Goal: Information Seeking & Learning: Check status

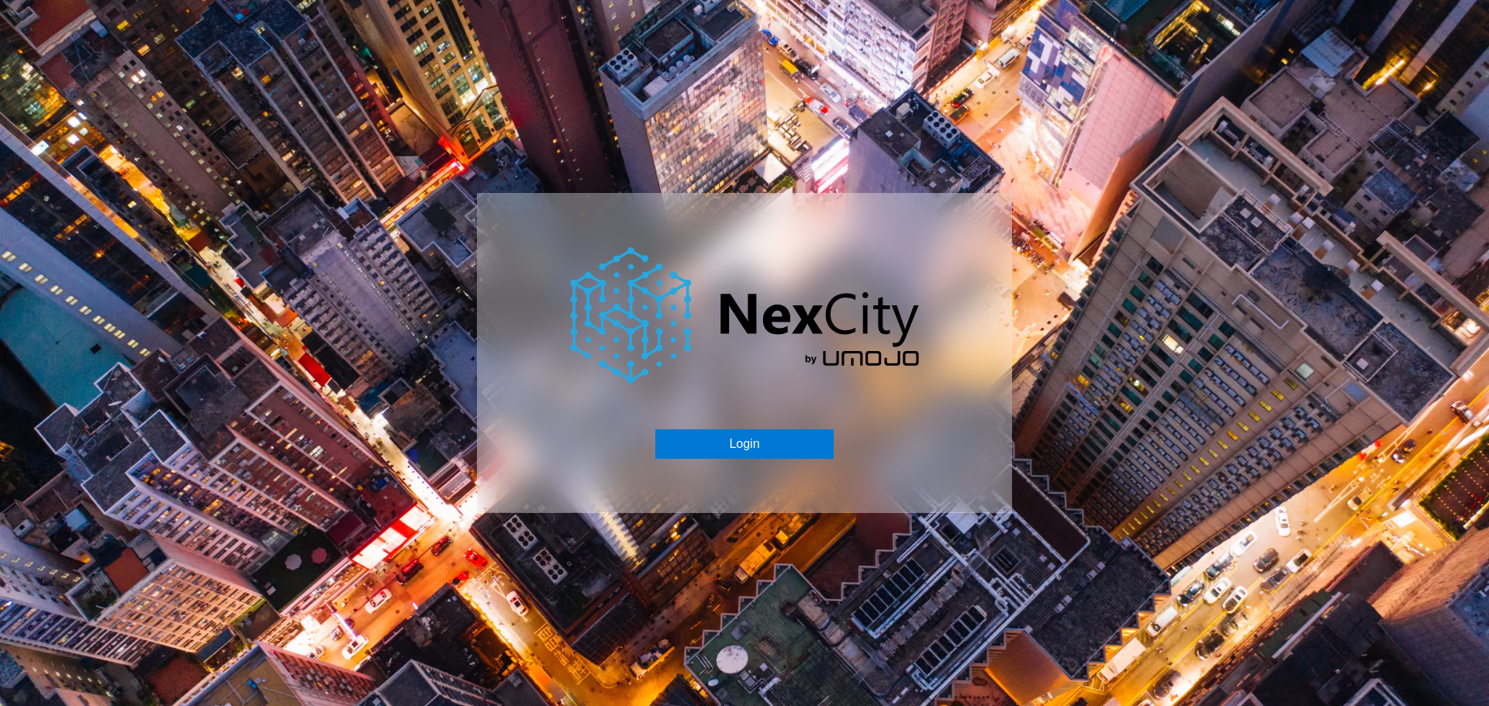
click at [771, 428] on div "Login" at bounding box center [744, 352] width 535 height 319
click at [776, 454] on button "Login" at bounding box center [744, 444] width 178 height 29
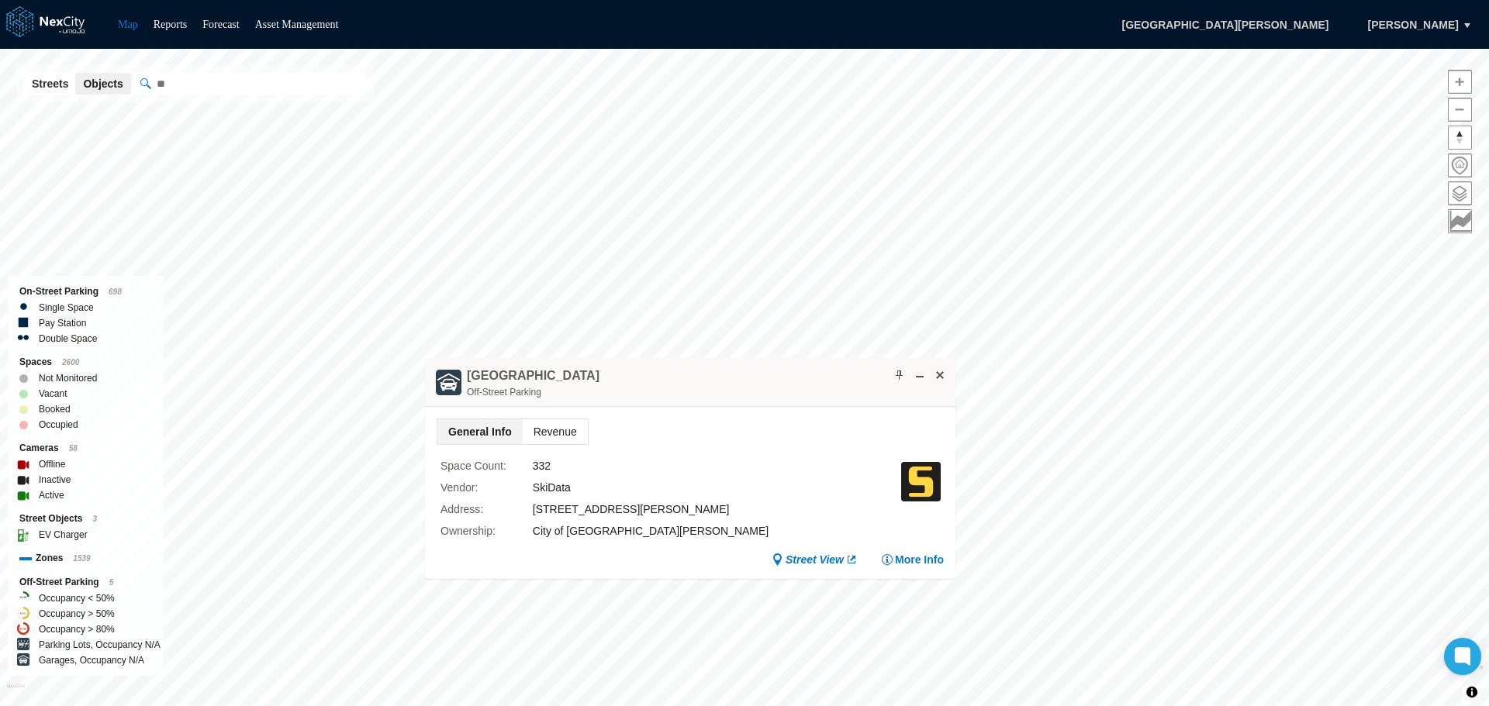
click at [581, 431] on span "Revenue" at bounding box center [555, 432] width 65 height 25
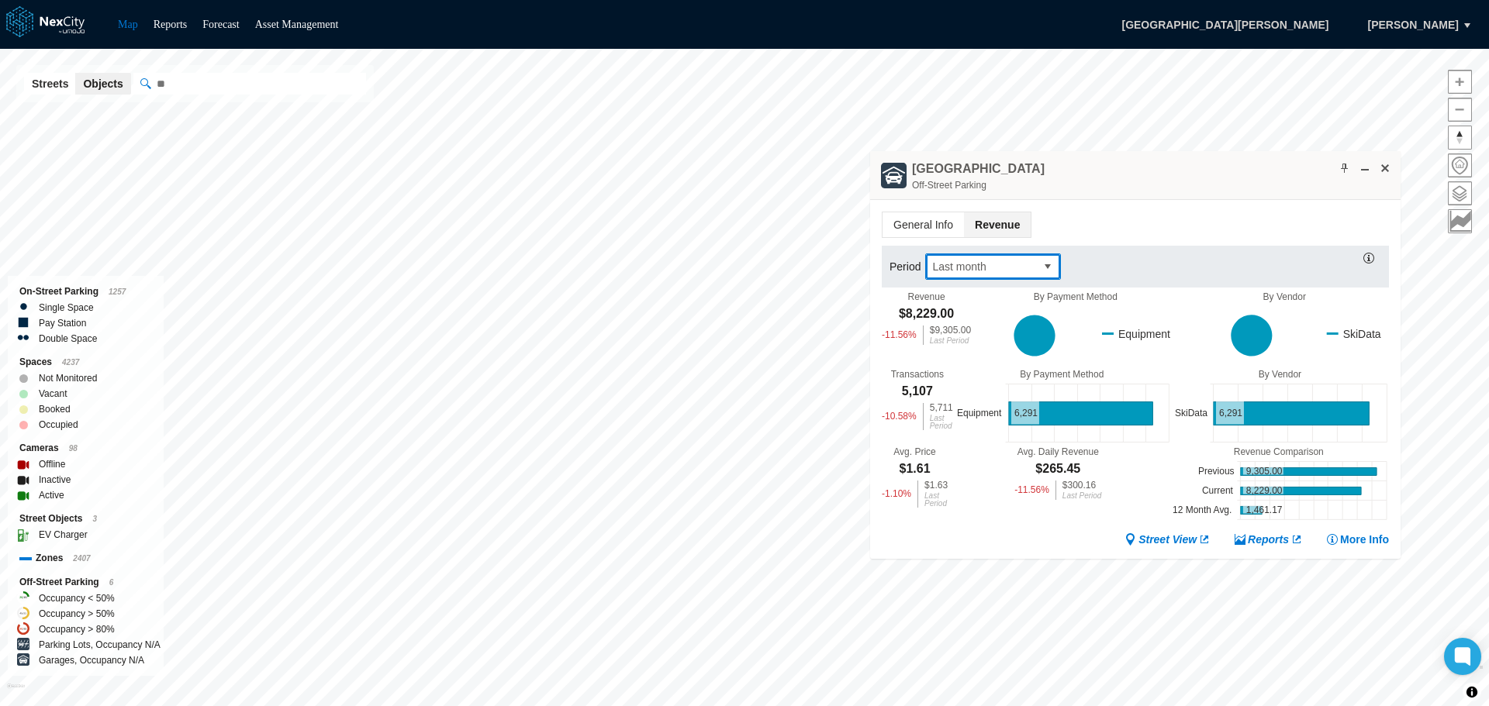
click at [1046, 262] on button "select" at bounding box center [1047, 266] width 25 height 25
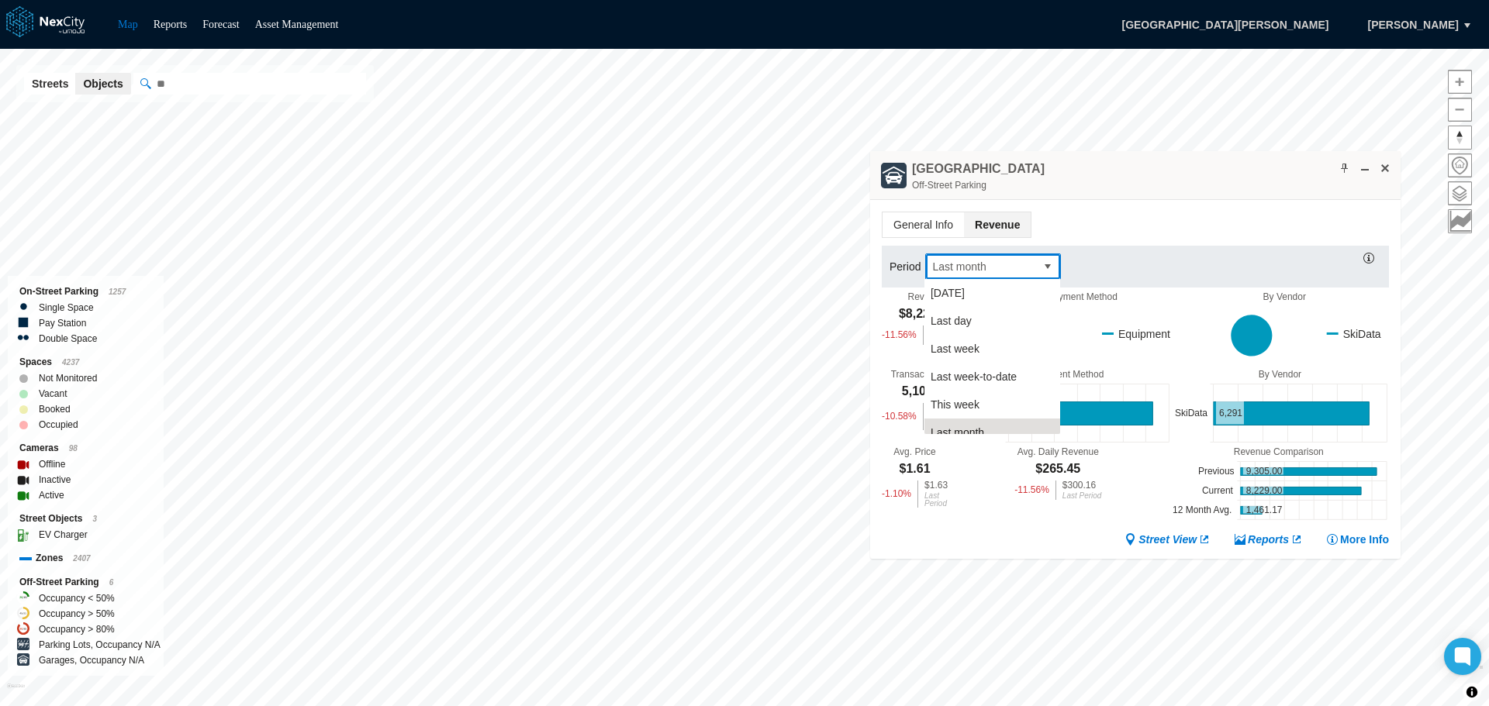
scroll to position [12, 0]
click at [983, 286] on li "[DATE]" at bounding box center [992, 281] width 136 height 28
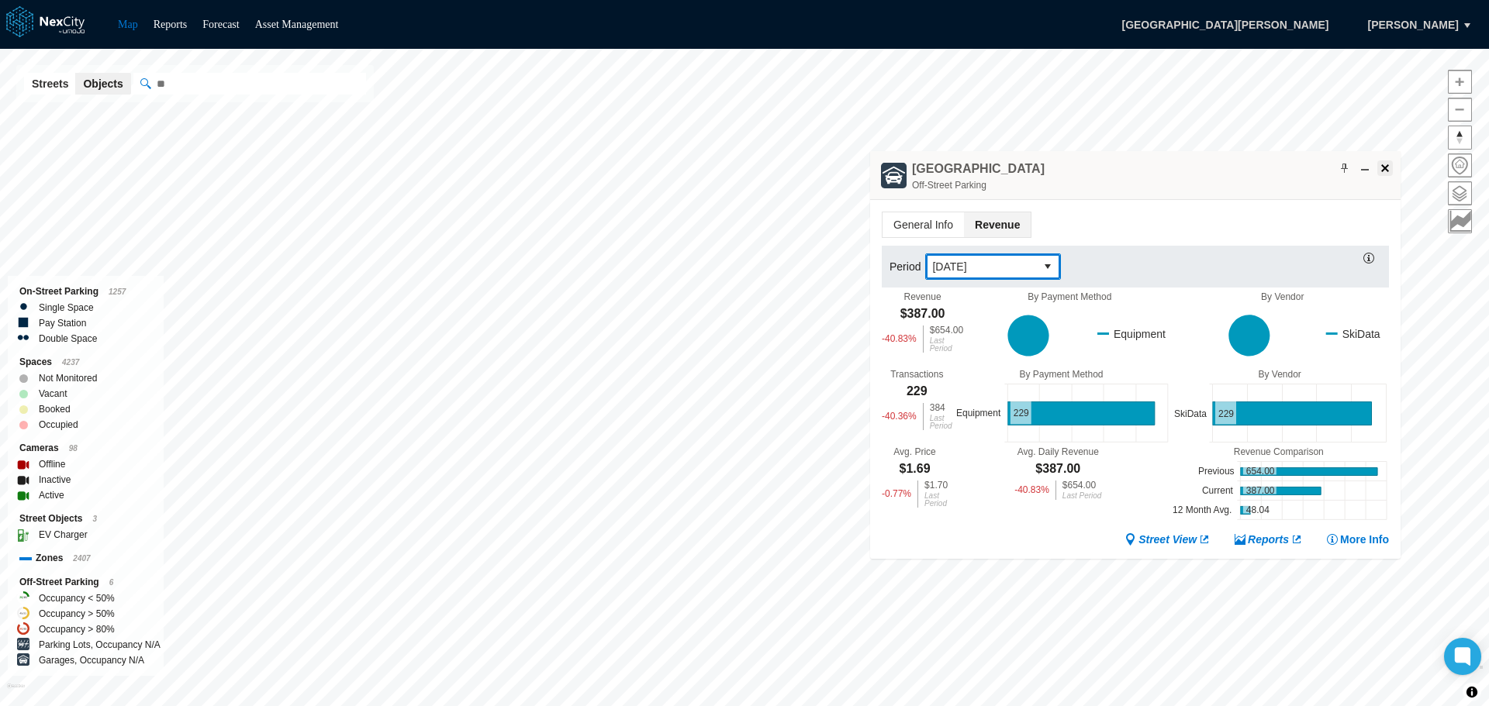
click at [1383, 170] on span at bounding box center [1385, 168] width 12 height 12
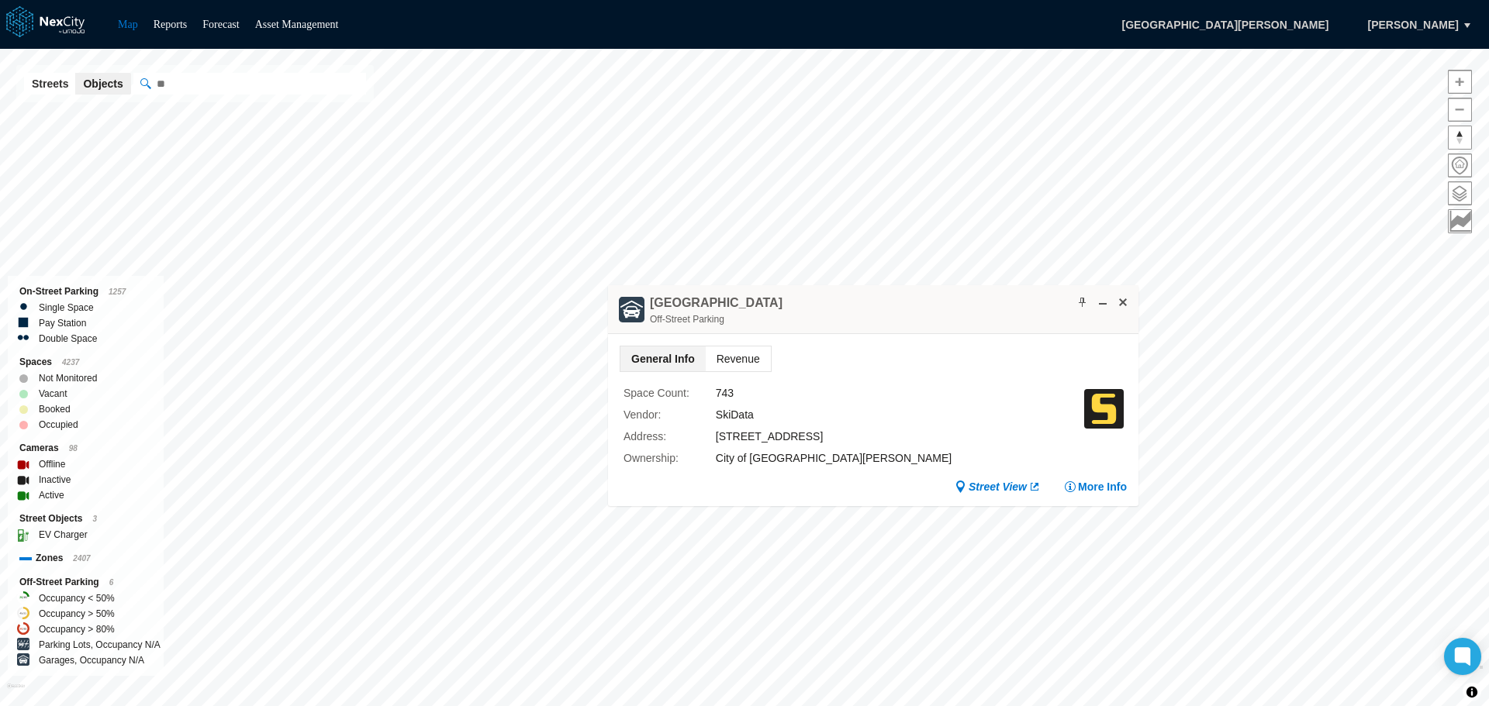
click at [733, 361] on span "Revenue" at bounding box center [738, 359] width 65 height 25
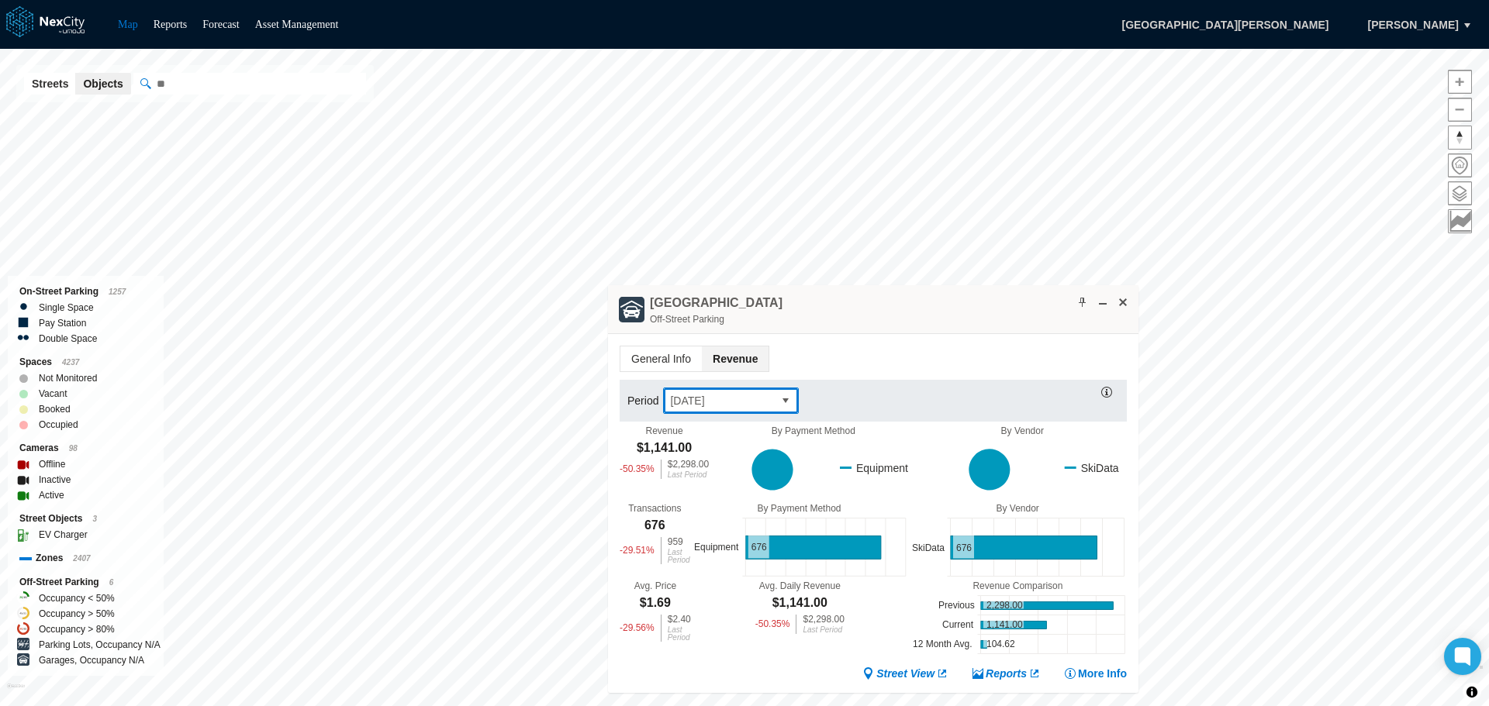
click at [777, 399] on button "select" at bounding box center [785, 401] width 25 height 25
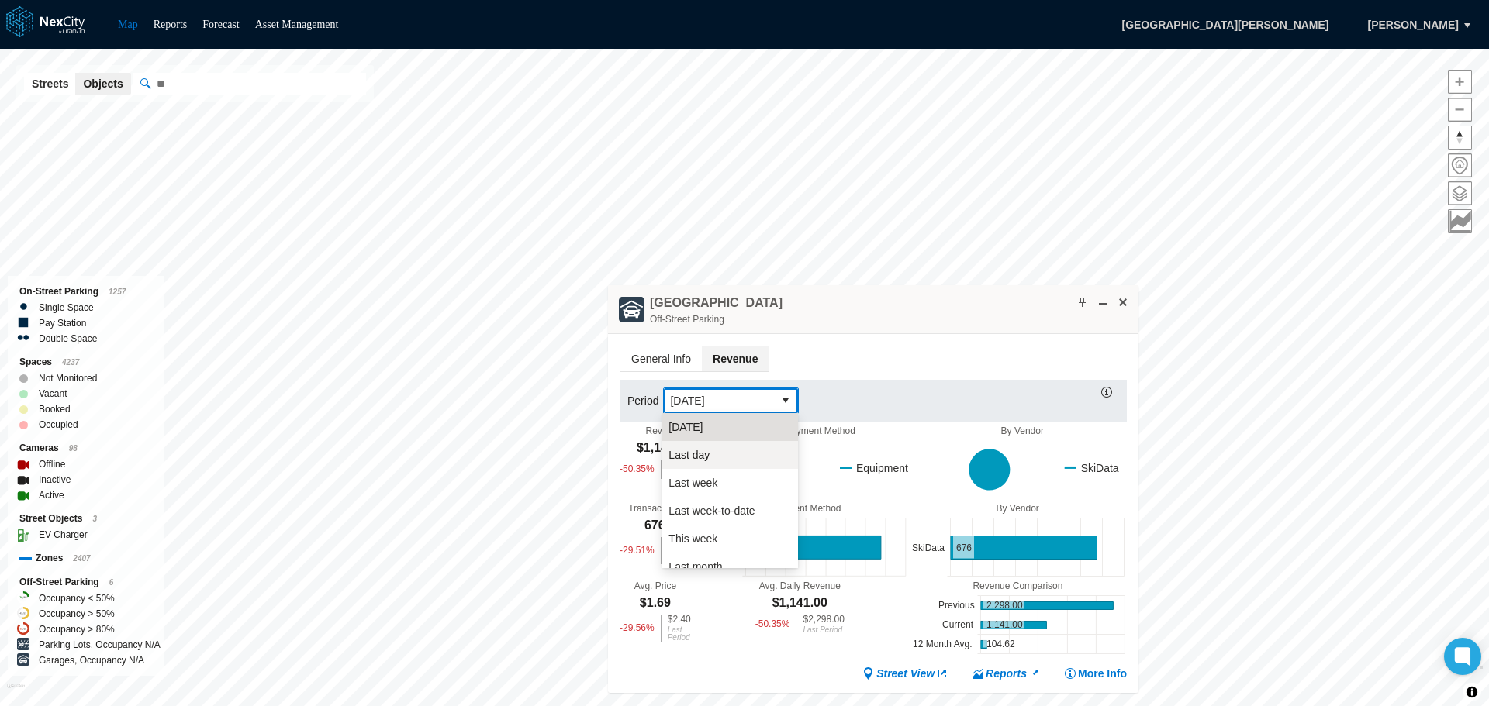
click at [721, 457] on li "Last day" at bounding box center [730, 455] width 136 height 28
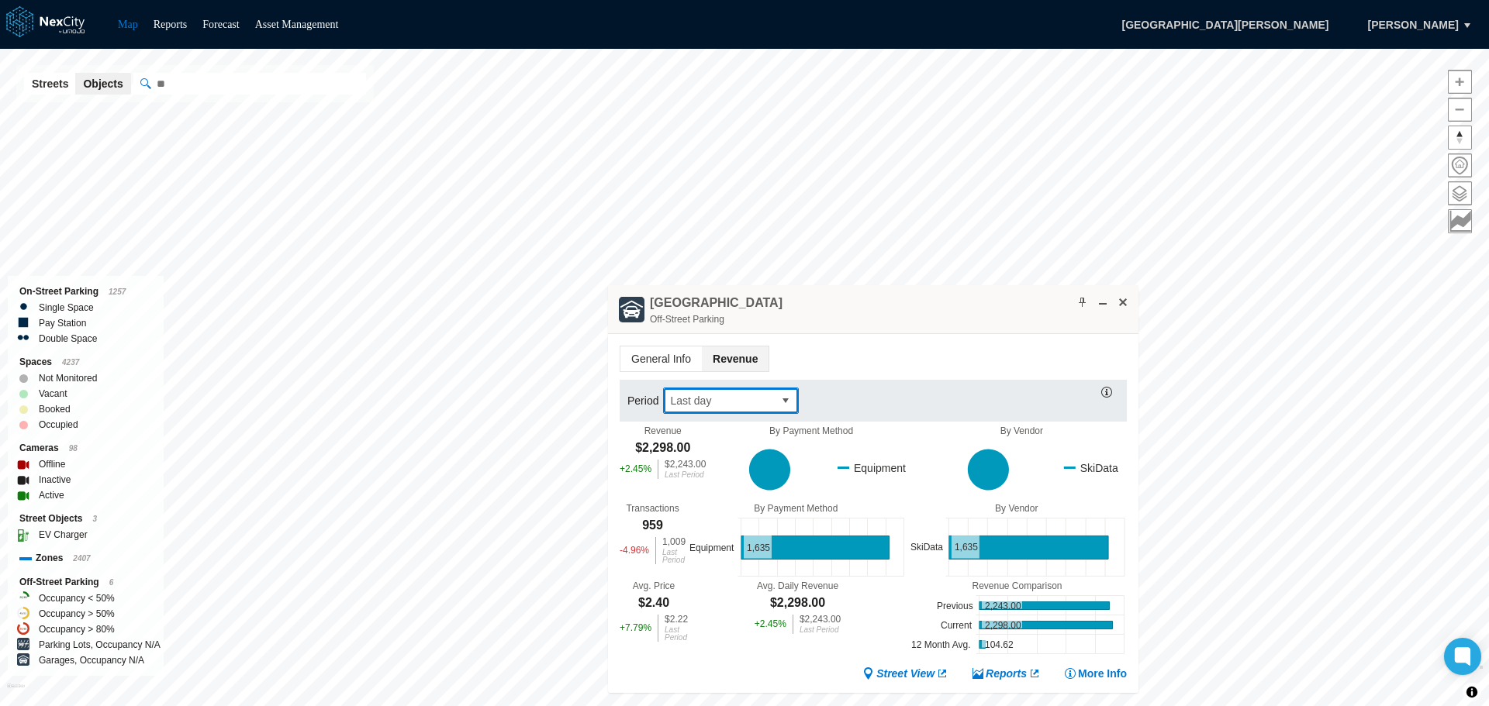
click at [789, 389] on button "select" at bounding box center [785, 401] width 25 height 25
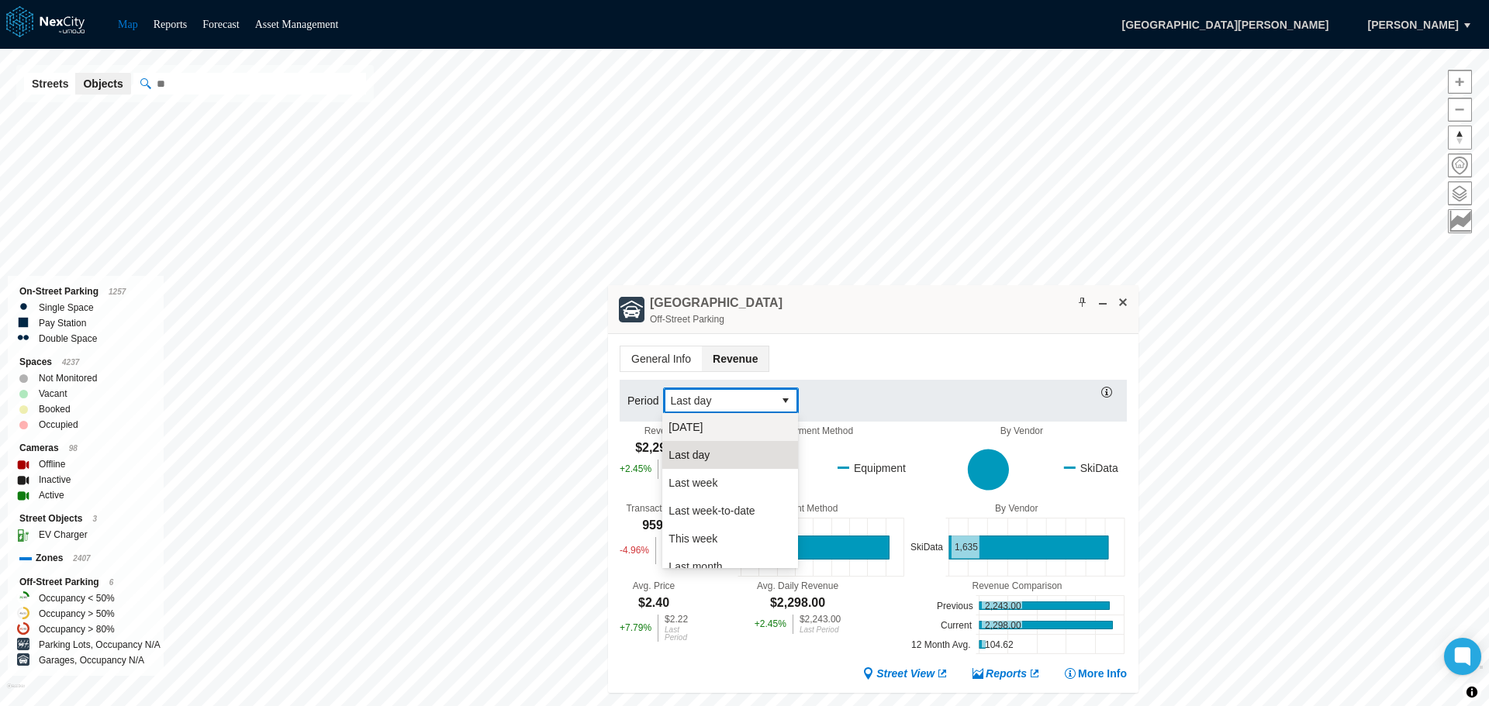
click at [709, 430] on li "[DATE]" at bounding box center [730, 427] width 136 height 28
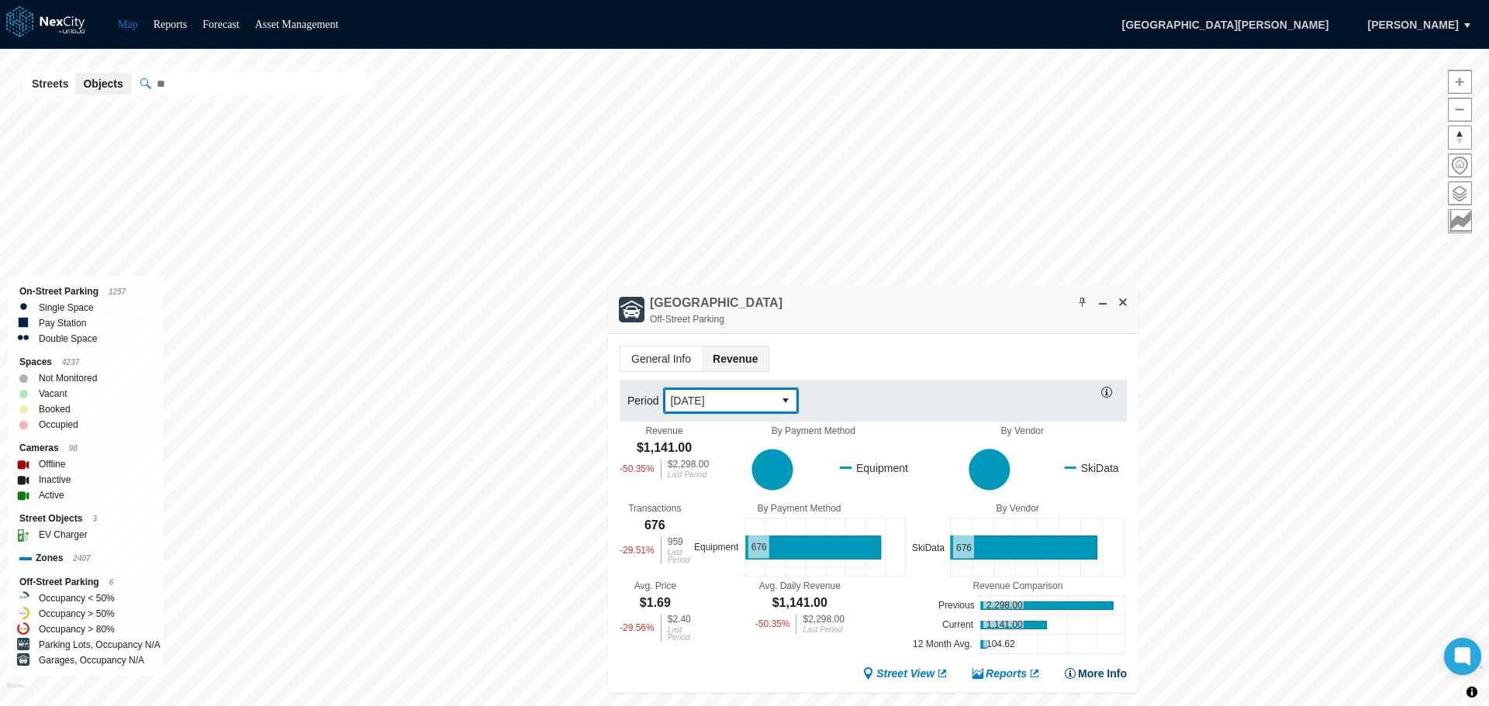
click at [1091, 670] on button "More Info" at bounding box center [1095, 674] width 63 height 16
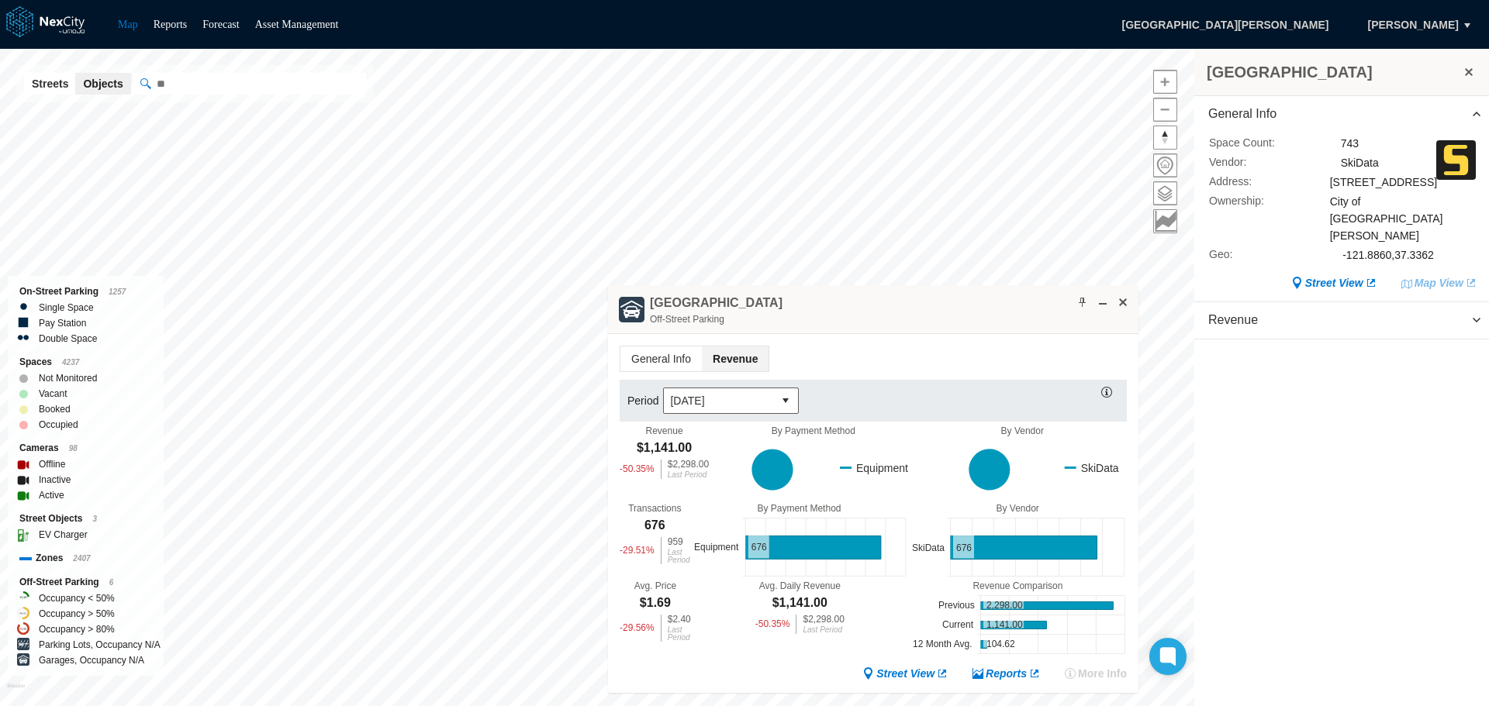
click at [1091, 670] on div "More Info" at bounding box center [1095, 674] width 63 height 16
click at [1474, 74] on button at bounding box center [1469, 72] width 16 height 22
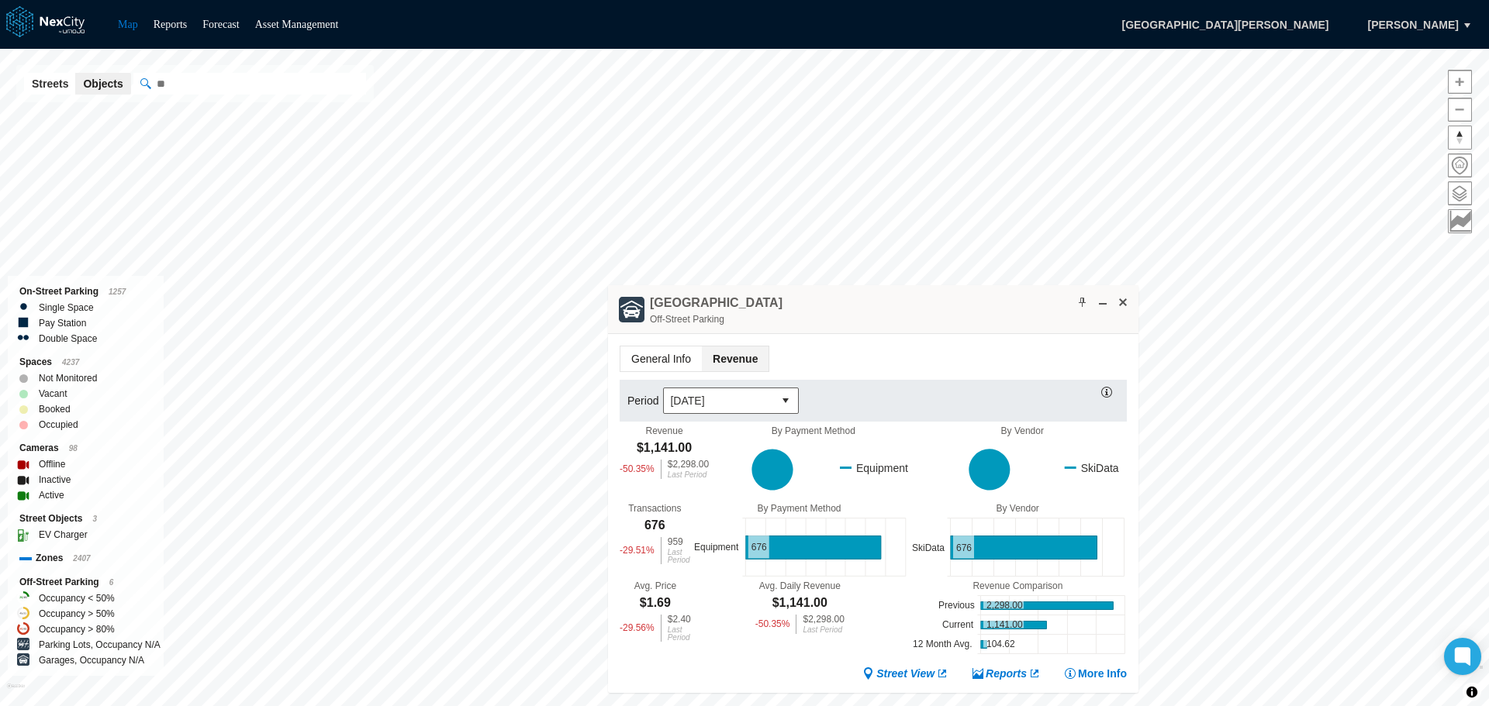
click at [665, 357] on span "General Info" at bounding box center [660, 359] width 81 height 25
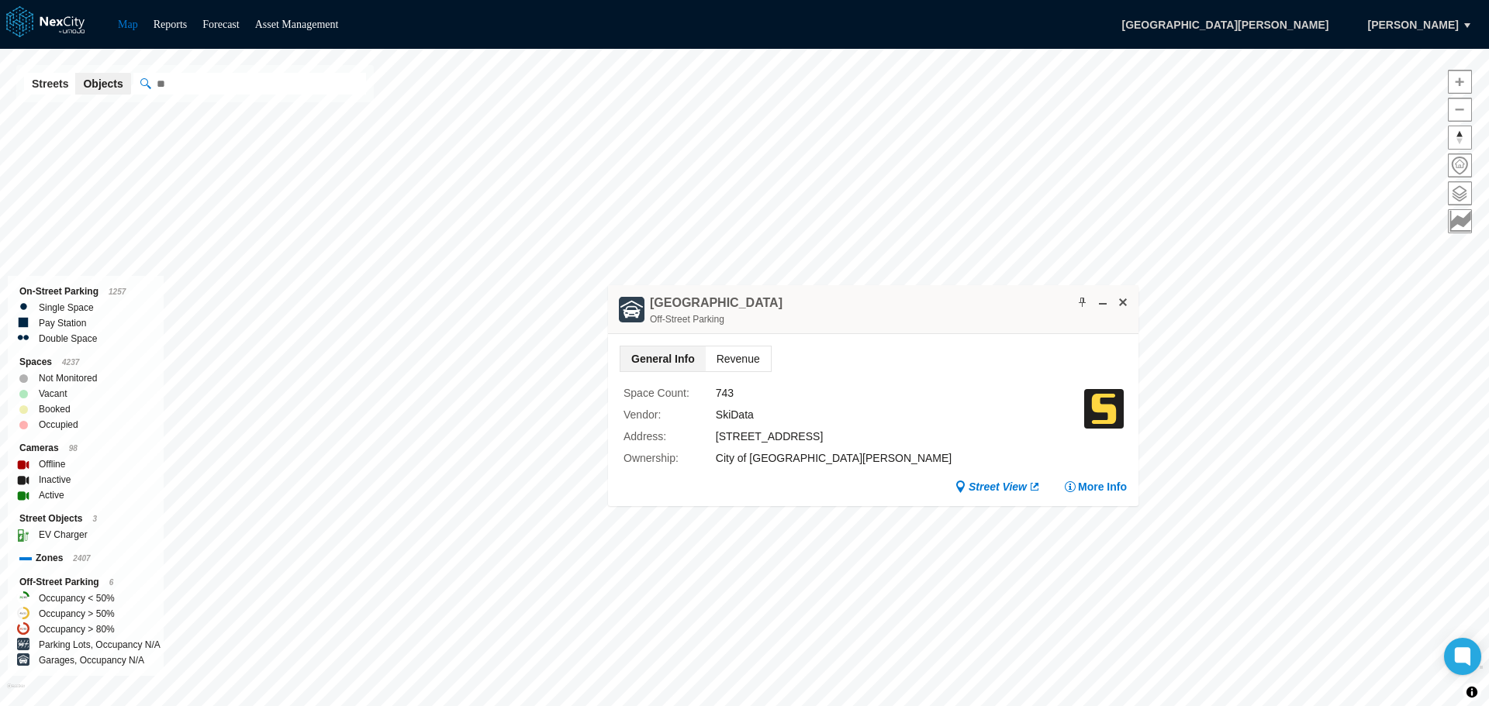
click at [746, 354] on span "Revenue" at bounding box center [738, 359] width 65 height 25
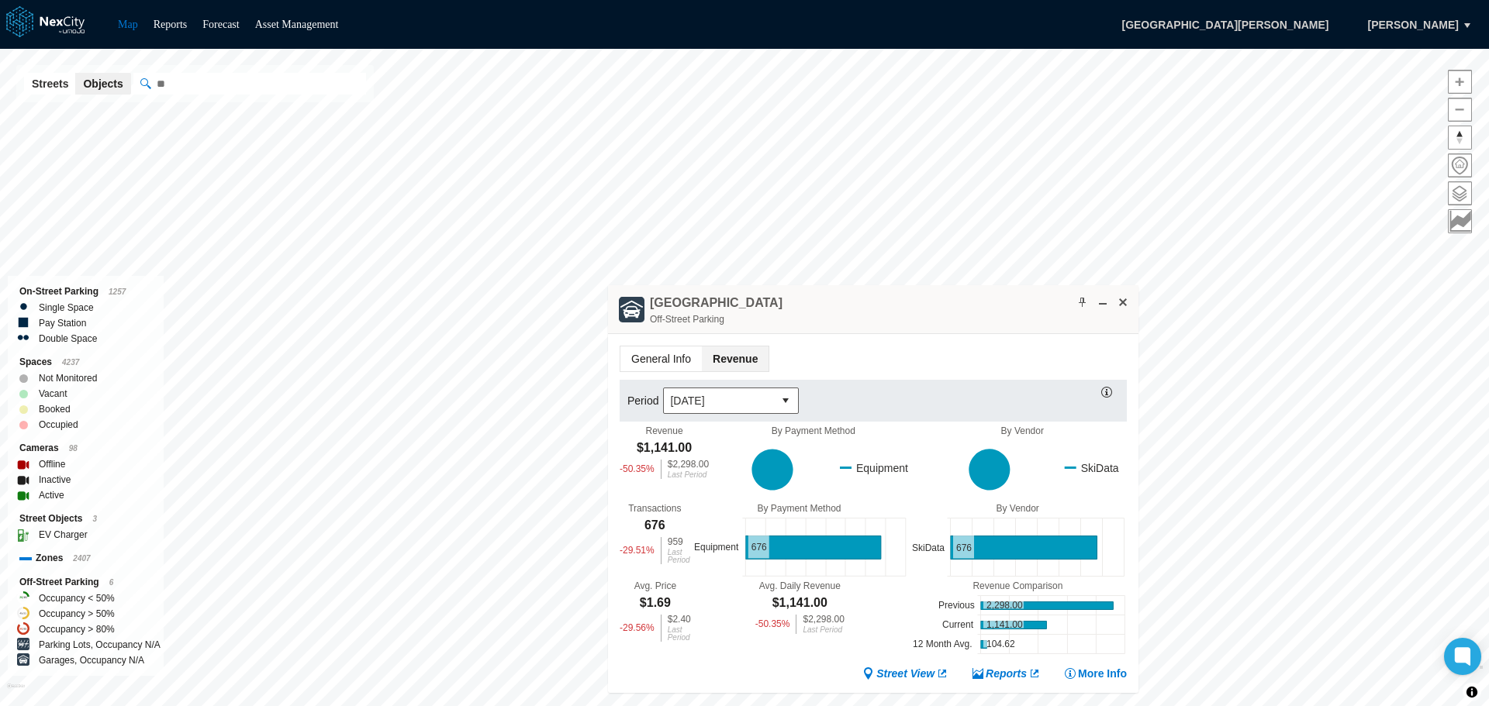
click at [668, 357] on span "General Info" at bounding box center [660, 359] width 81 height 25
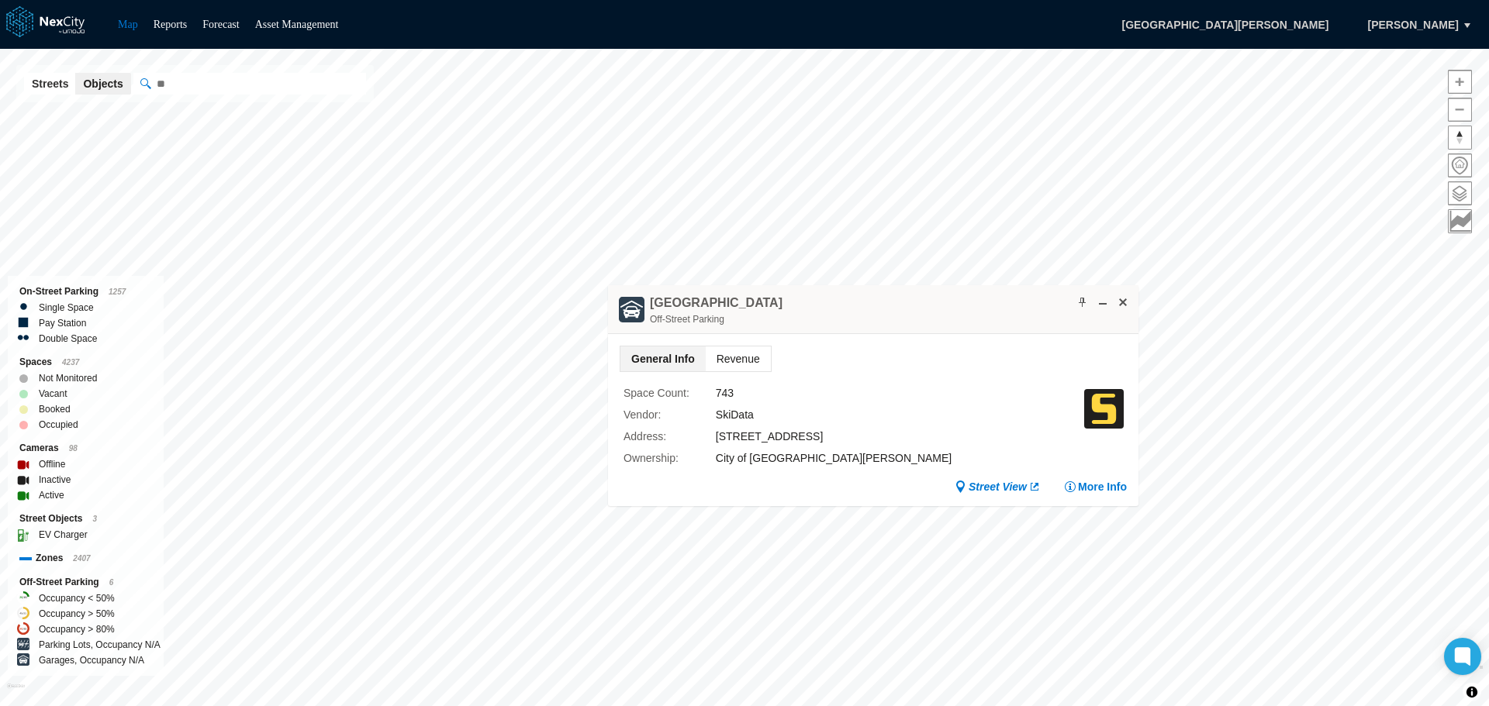
click at [727, 347] on span "Revenue" at bounding box center [738, 359] width 65 height 25
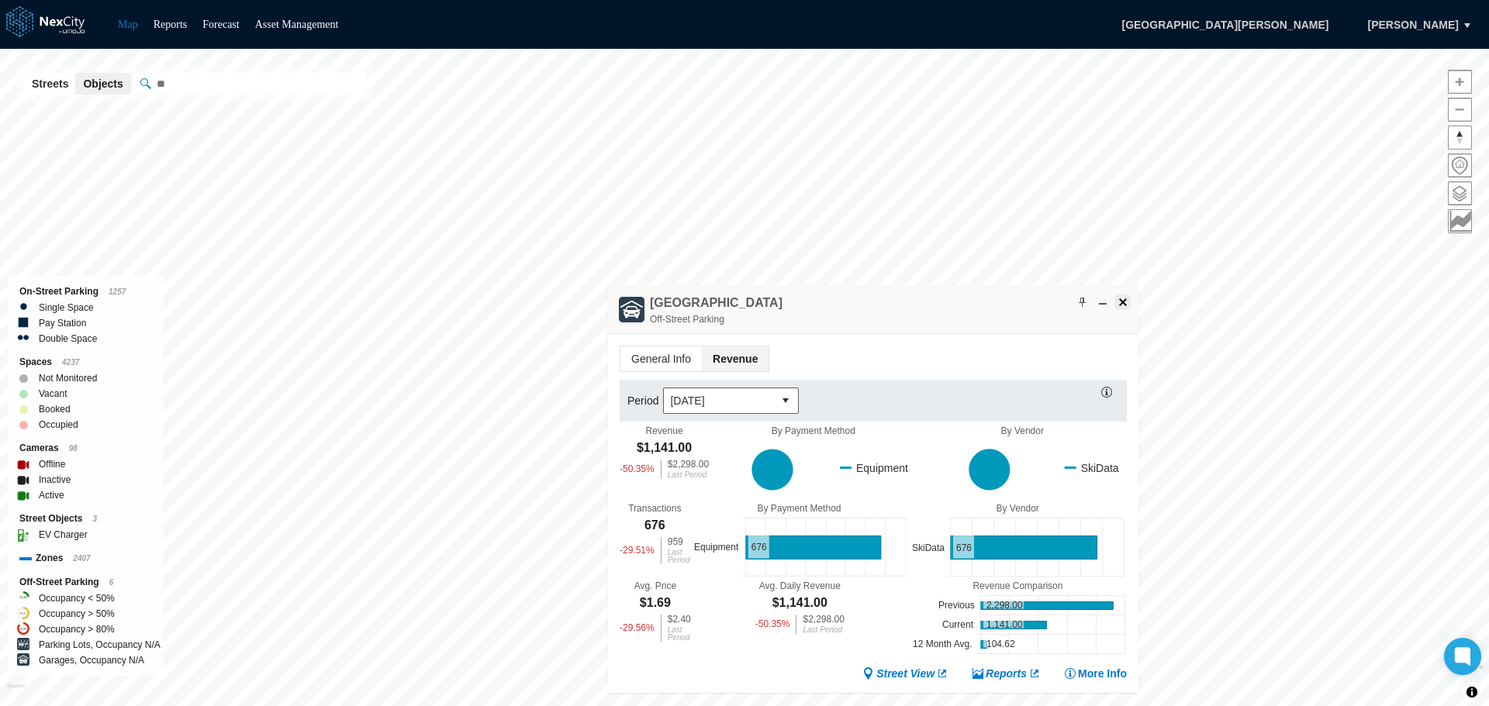
click at [1125, 301] on span at bounding box center [1123, 302] width 12 height 12
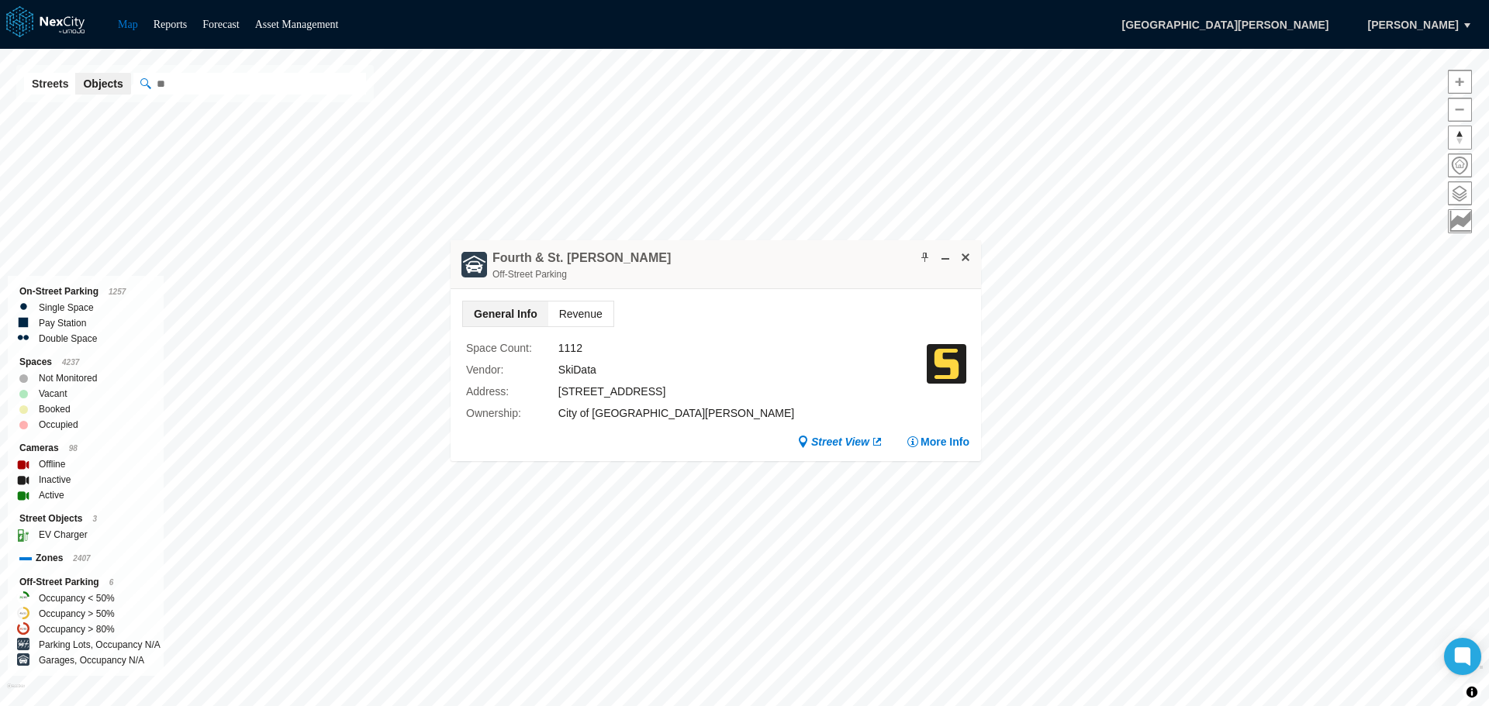
click at [573, 314] on span "Revenue" at bounding box center [580, 314] width 65 height 25
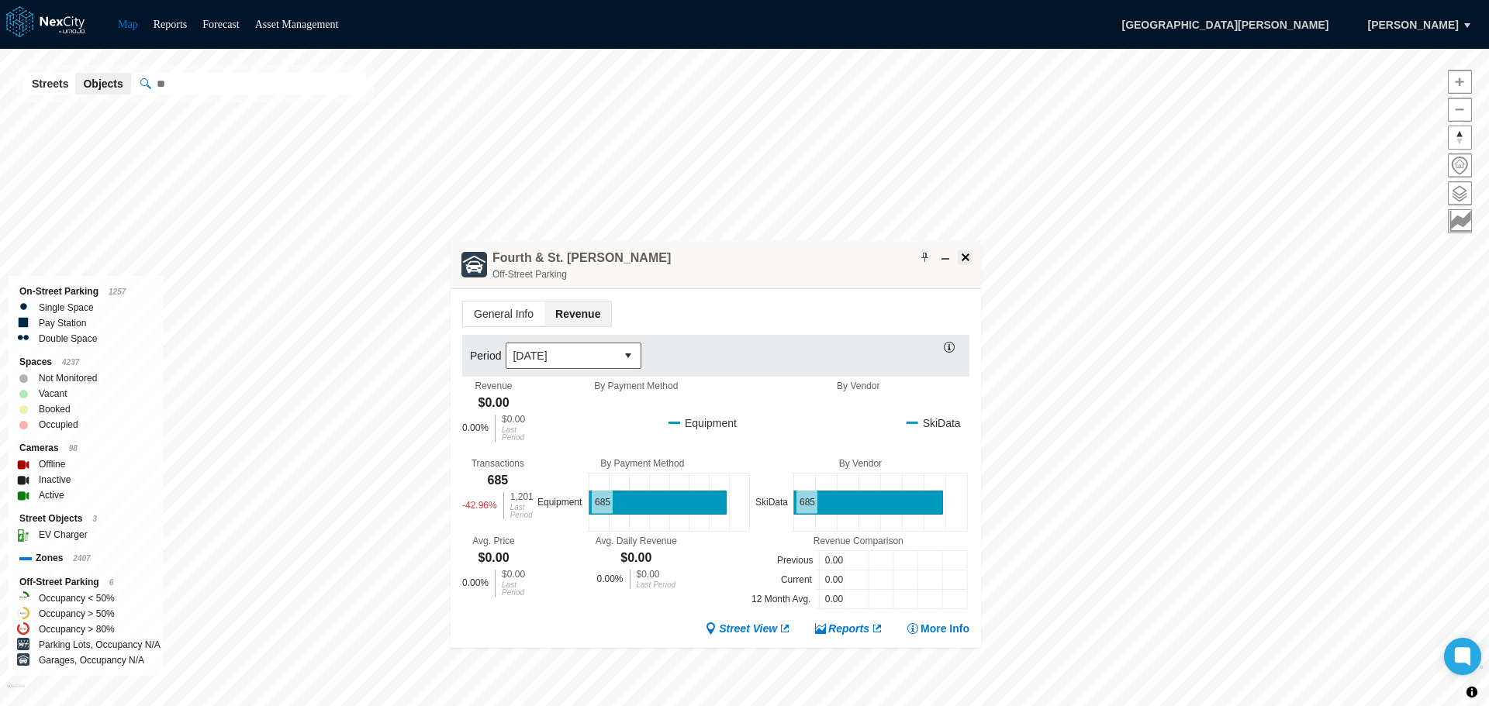
click at [965, 257] on span at bounding box center [965, 257] width 12 height 12
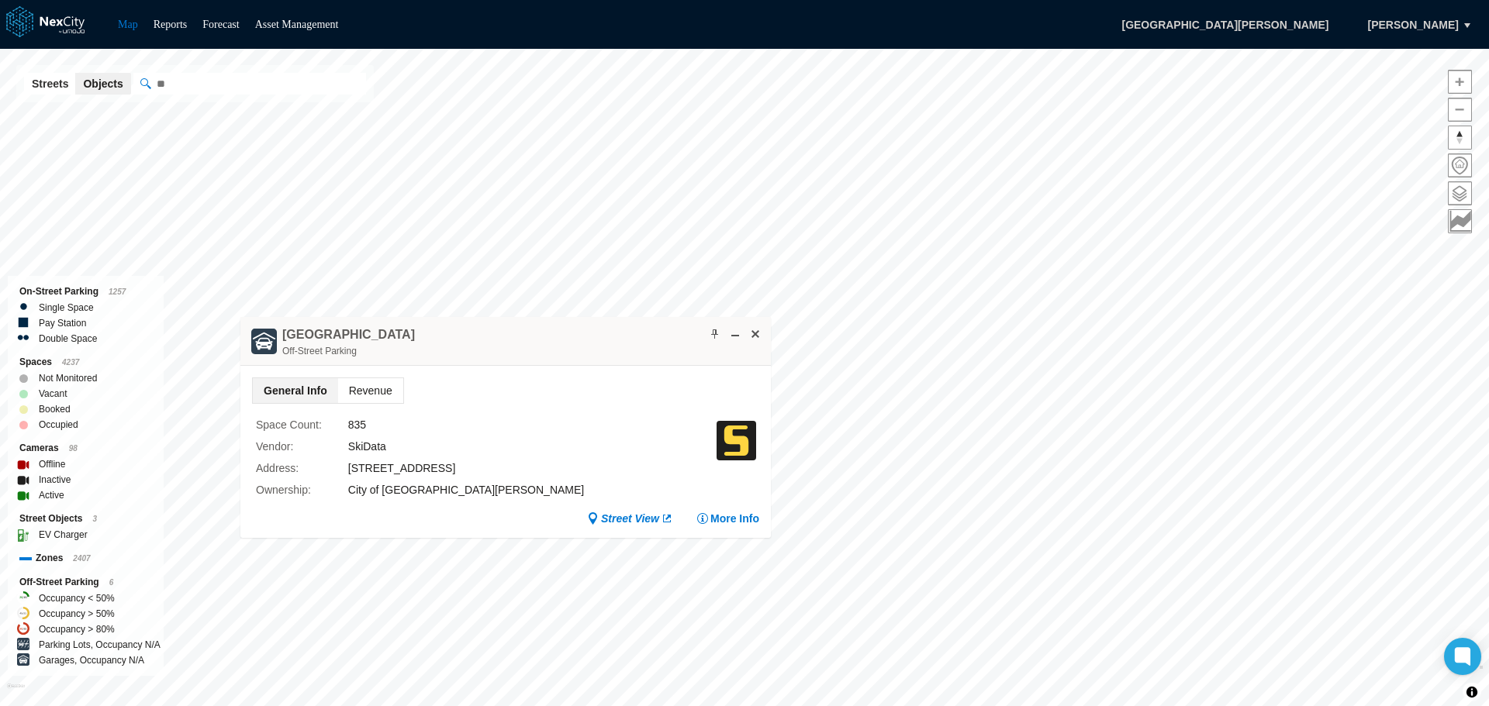
click at [374, 383] on span "Revenue" at bounding box center [370, 390] width 65 height 25
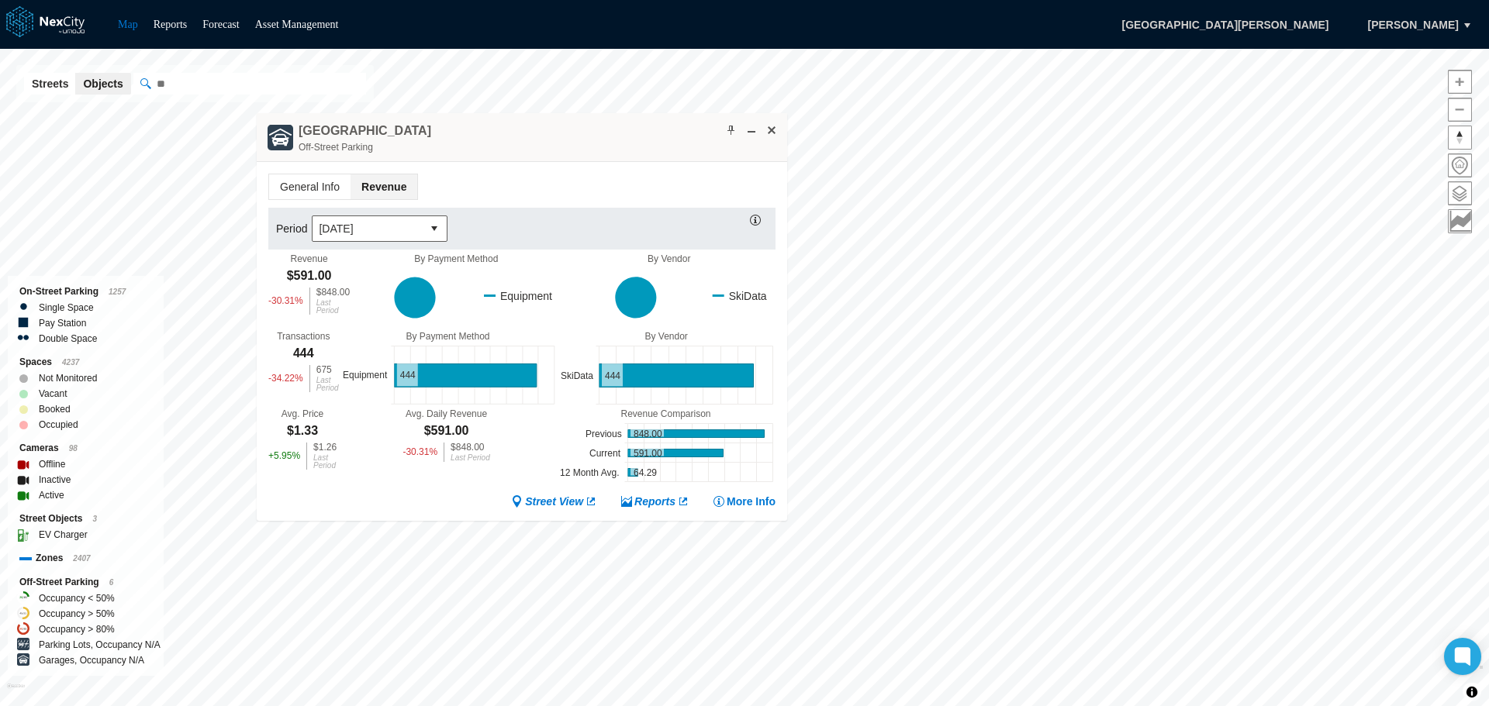
drag, startPoint x: 656, startPoint y: 327, endPoint x: 672, endPoint y: 123, distance: 204.6
click at [672, 123] on div "[GEOGRAPHIC_DATA] Garage Off-Street Parking" at bounding box center [522, 137] width 530 height 49
click at [768, 135] on span at bounding box center [771, 130] width 12 height 12
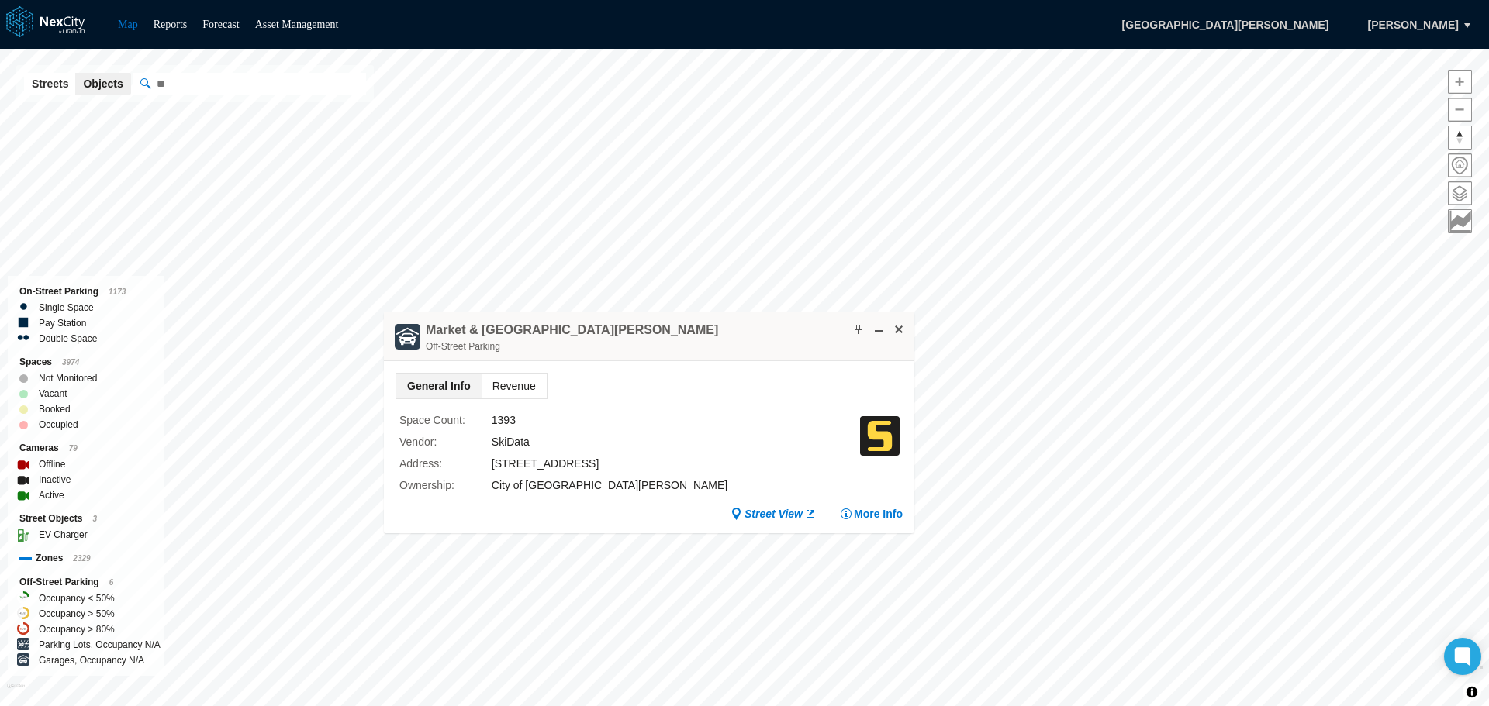
click at [506, 382] on span "Revenue" at bounding box center [514, 386] width 65 height 25
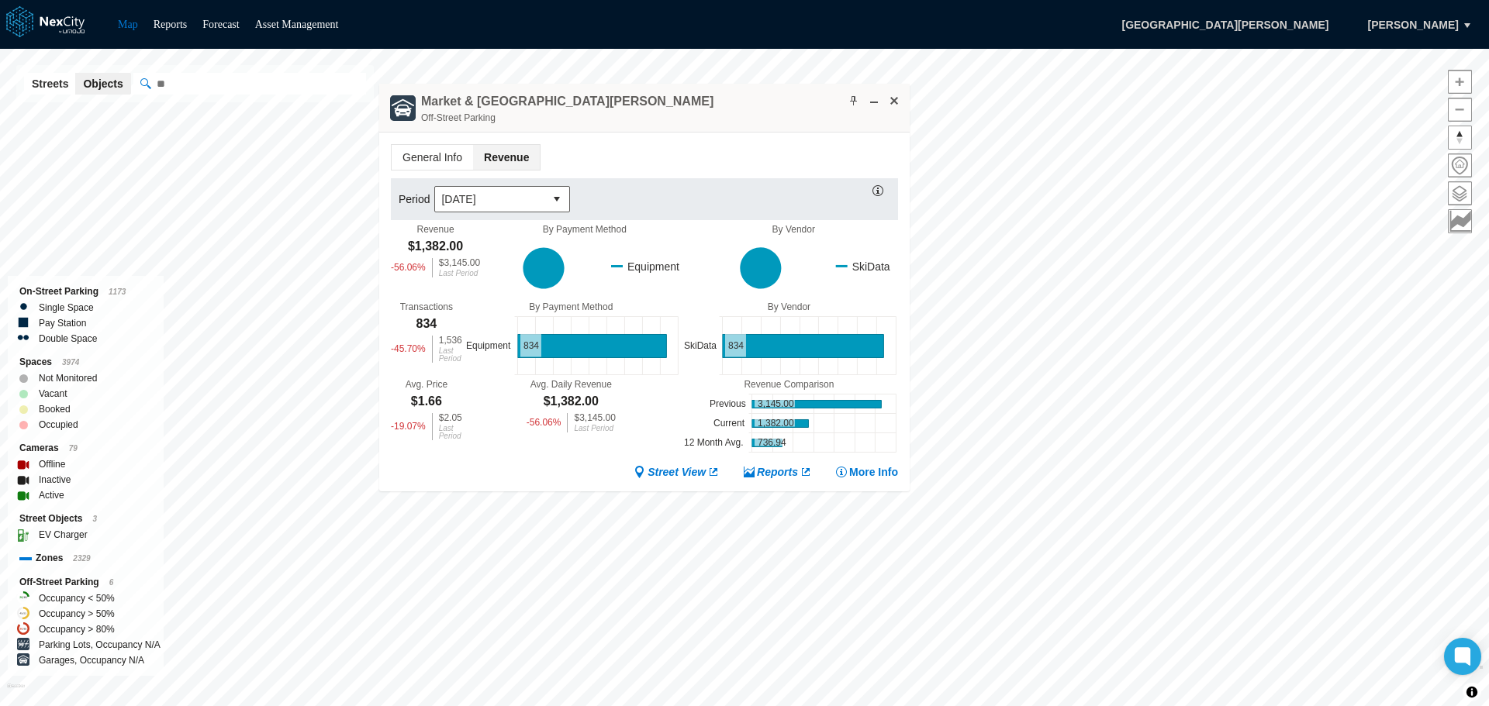
drag, startPoint x: 765, startPoint y: 337, endPoint x: 760, endPoint y: 108, distance: 228.8
click at [760, 108] on div "Market & [GEOGRAPHIC_DATA][PERSON_NAME] Garage Off-Street Parking" at bounding box center [644, 108] width 530 height 49
click at [893, 99] on span at bounding box center [894, 101] width 12 height 12
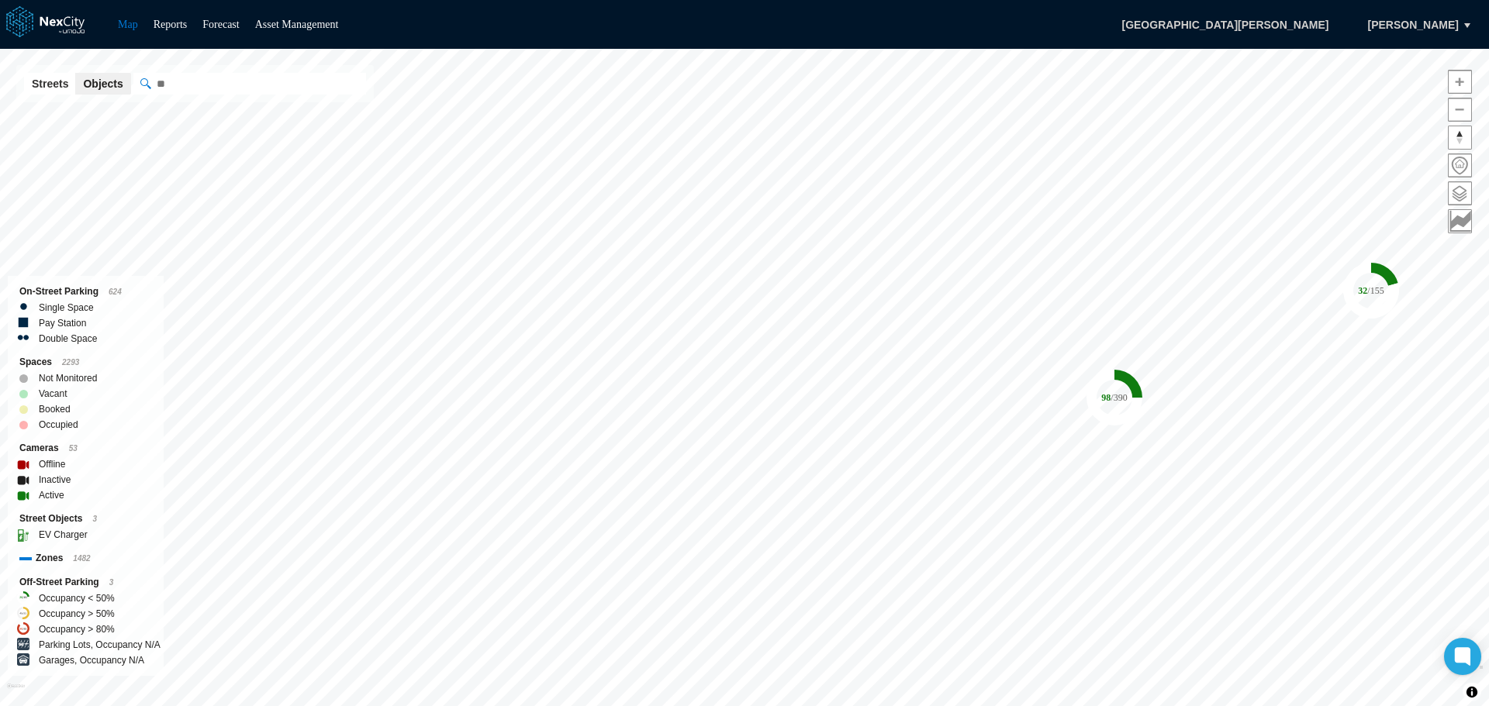
click at [970, 0] on html "Map Reports Forecast Asset Management [GEOGRAPHIC_DATA][PERSON_NAME], [PERSON_N…" at bounding box center [744, 353] width 1489 height 706
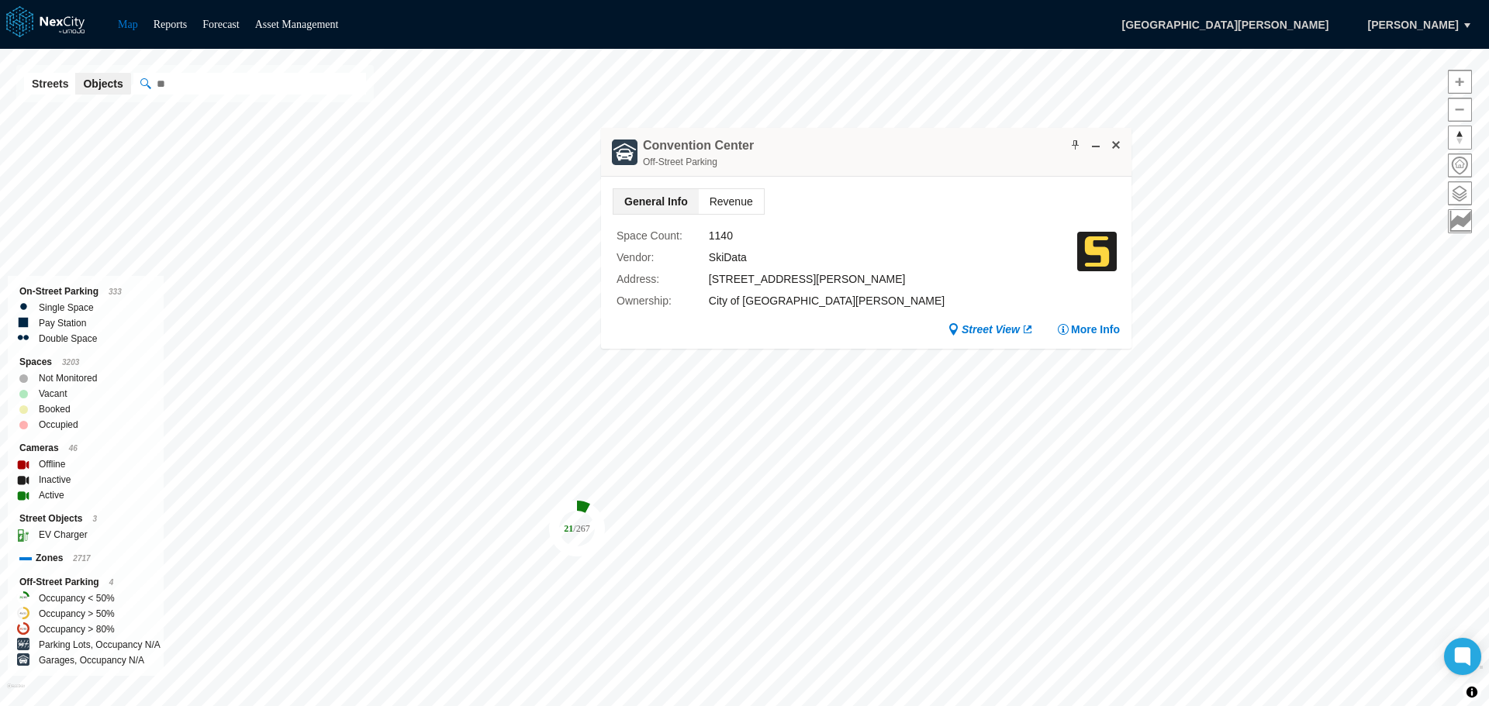
click at [716, 199] on span "Revenue" at bounding box center [731, 201] width 65 height 25
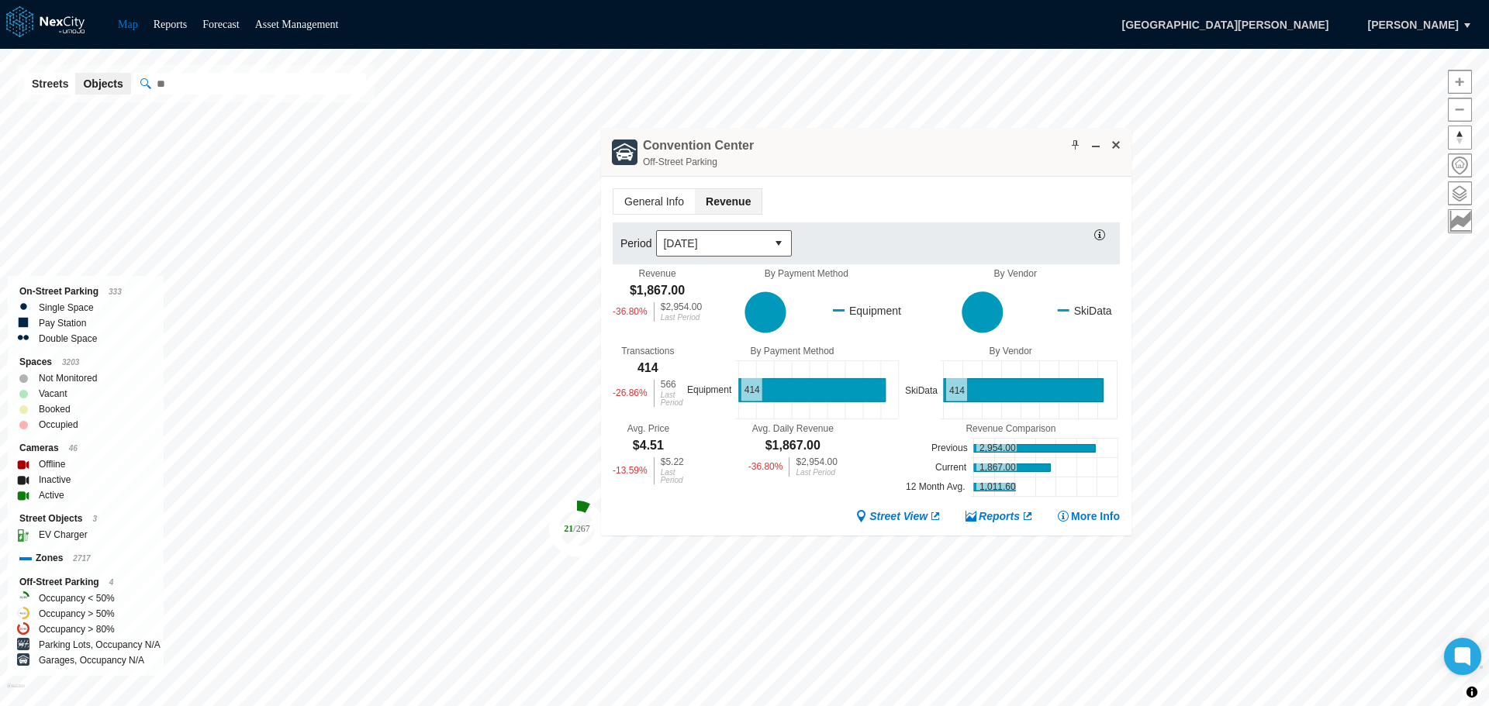
click at [744, 191] on span "Revenue" at bounding box center [728, 201] width 67 height 25
click at [1120, 140] on span at bounding box center [1116, 145] width 12 height 12
